Goal: Transaction & Acquisition: Purchase product/service

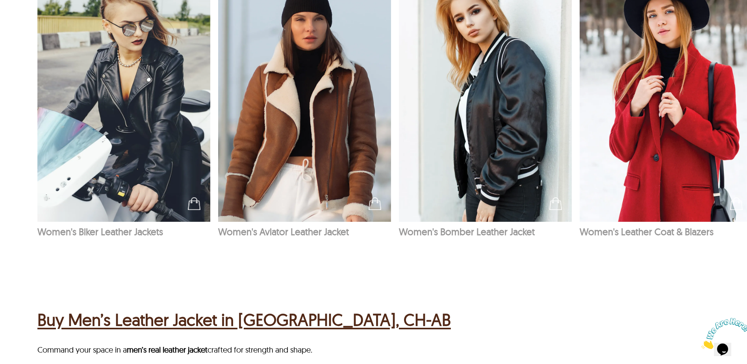
scroll to position [709, 0]
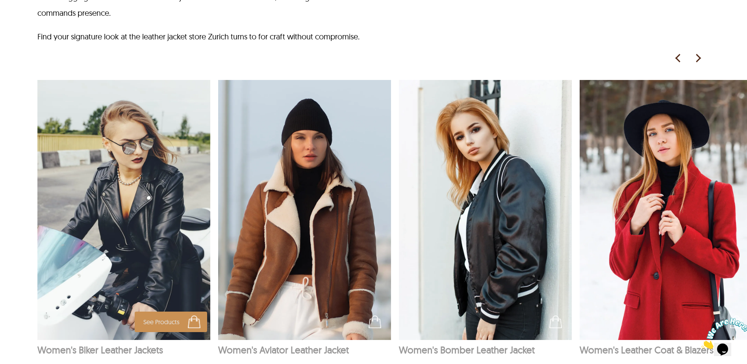
click at [143, 200] on img at bounding box center [123, 210] width 173 height 260
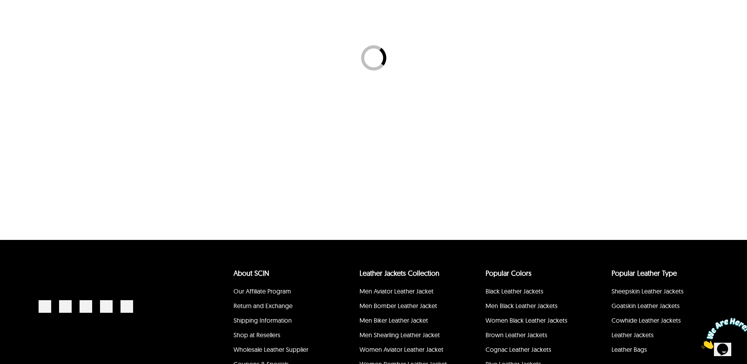
select select "********"
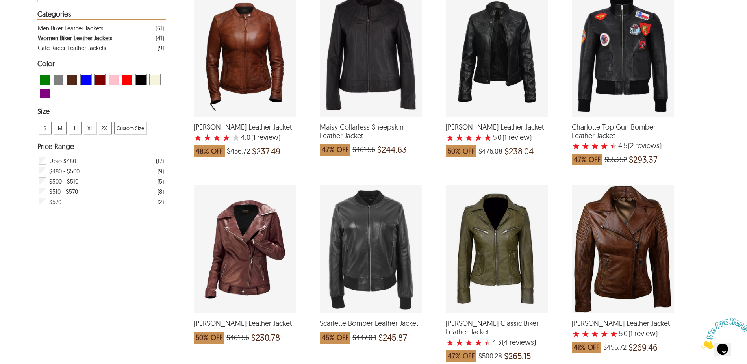
scroll to position [157, 0]
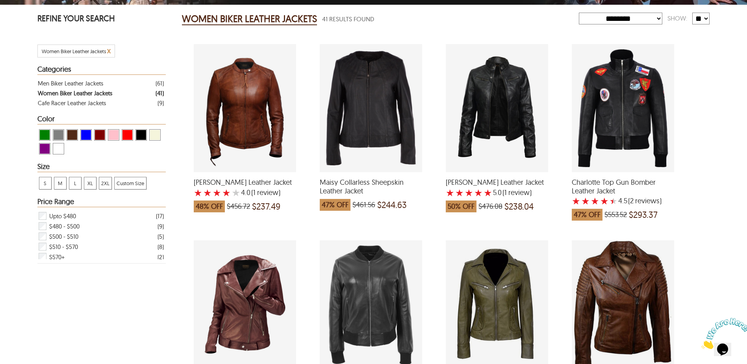
click at [256, 101] on div "Ayla Biker Leather Jacket with a 4 Star Rating 1 Product Review which was at a …" at bounding box center [245, 108] width 102 height 128
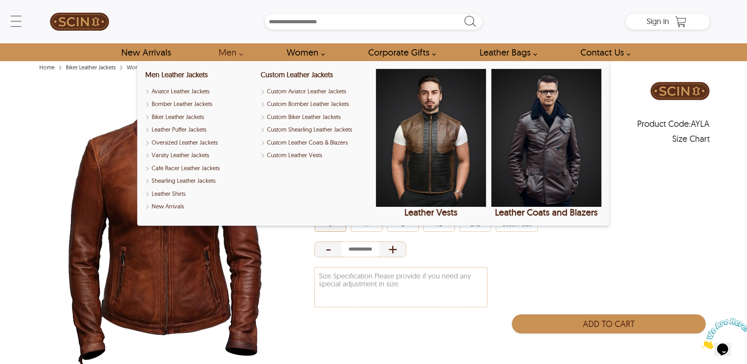
click at [237, 52] on link "Men" at bounding box center [228, 52] width 38 height 18
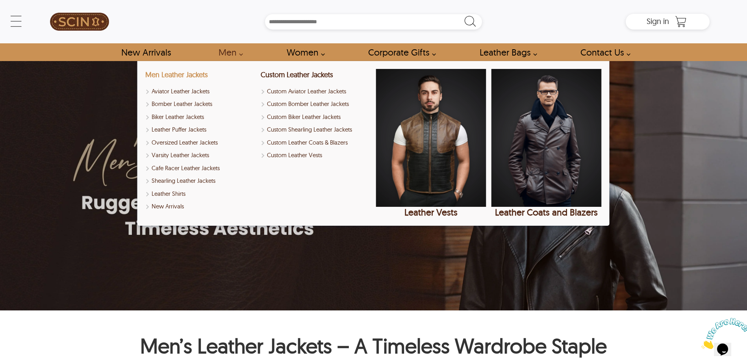
click at [193, 74] on link "Men Leather Jackets" at bounding box center [176, 74] width 63 height 9
click at [173, 74] on link "Men Leather Jackets" at bounding box center [176, 74] width 63 height 9
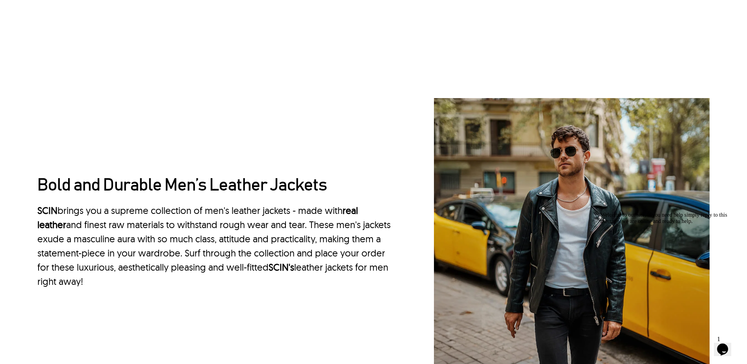
scroll to position [827, 0]
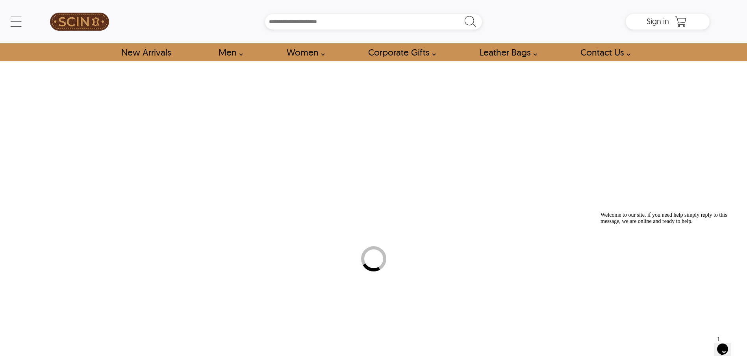
select select "********"
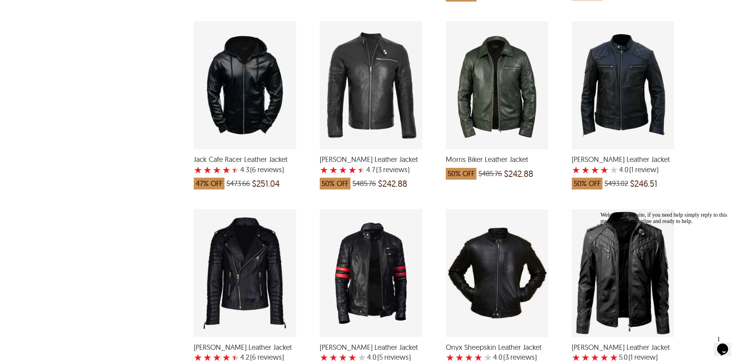
scroll to position [748, 0]
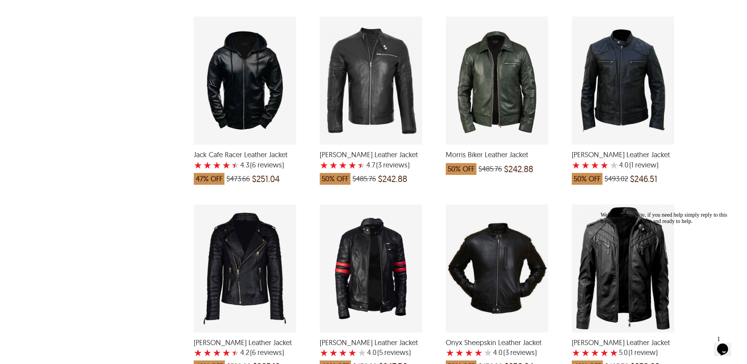
click at [500, 74] on div "Morris Biker Leather Jacket which was at a price of $485.76, now after discount…" at bounding box center [497, 81] width 102 height 128
